Goal: Transaction & Acquisition: Purchase product/service

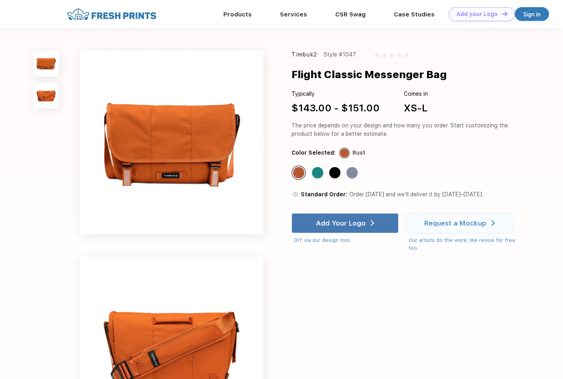
click at [114, 20] on img at bounding box center [112, 14] width 94 height 14
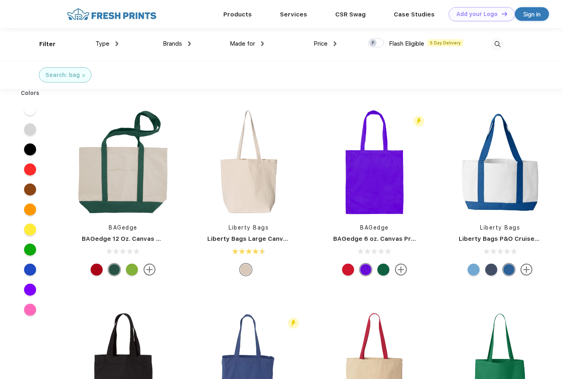
scroll to position [0, 0]
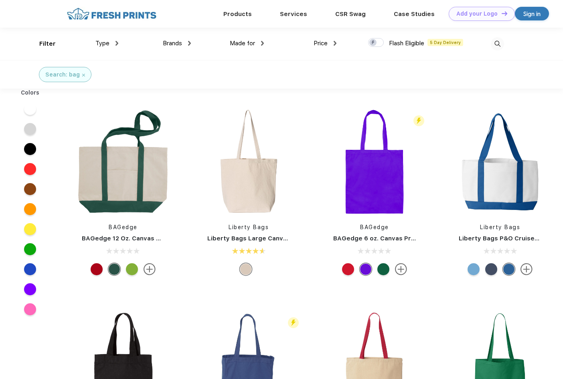
click at [171, 43] on span "Brands" at bounding box center [172, 43] width 19 height 7
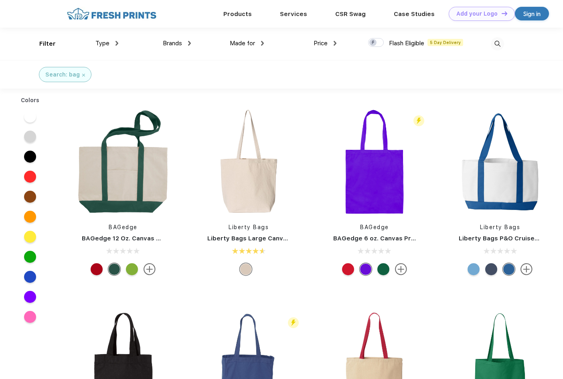
click at [174, 45] on span "Brands" at bounding box center [172, 43] width 19 height 7
click at [189, 44] on img at bounding box center [189, 43] width 3 height 5
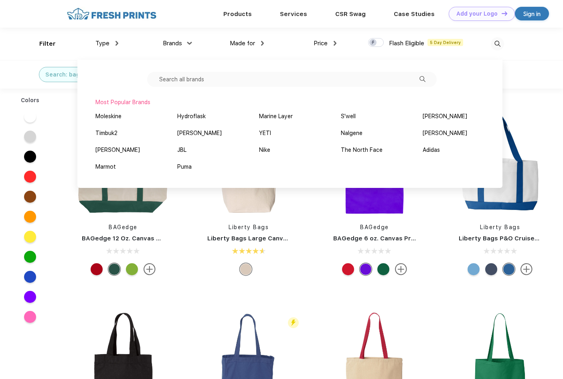
click at [198, 80] on input "text" at bounding box center [292, 79] width 290 height 15
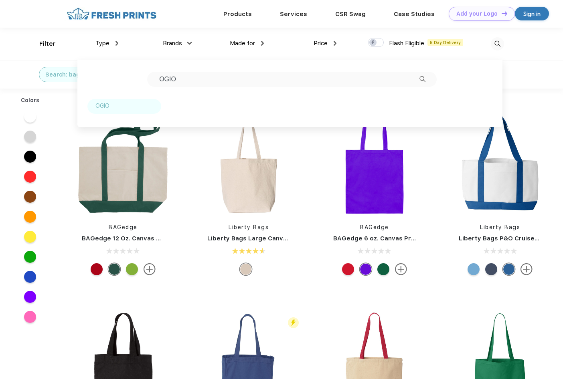
type input "OGIO"
click at [99, 107] on div "OGIO" at bounding box center [102, 106] width 14 height 8
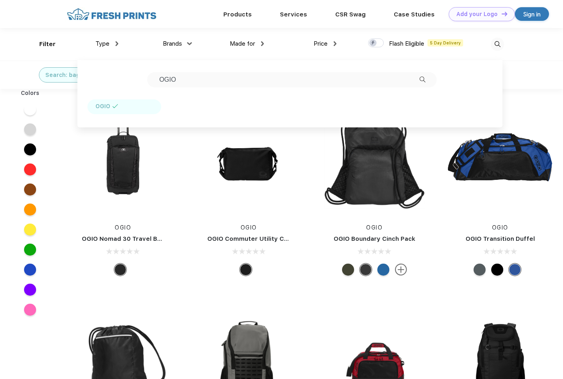
click at [331, 282] on div "OGIO OGIO Nomad 30 Travel Bag OGIO OGIO Commuter Utility Case OGIO OGIO Boundar…" at bounding box center [311, 295] width 503 height 404
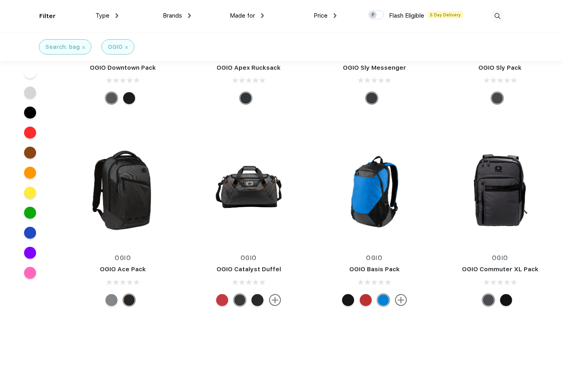
scroll to position [736, 0]
